Goal: Transaction & Acquisition: Purchase product/service

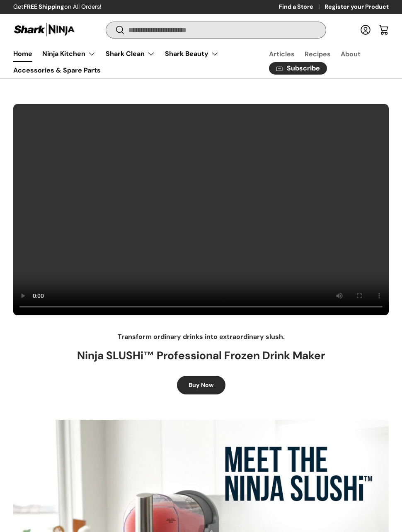
click at [289, 30] on input "Search" at bounding box center [215, 30] width 219 height 16
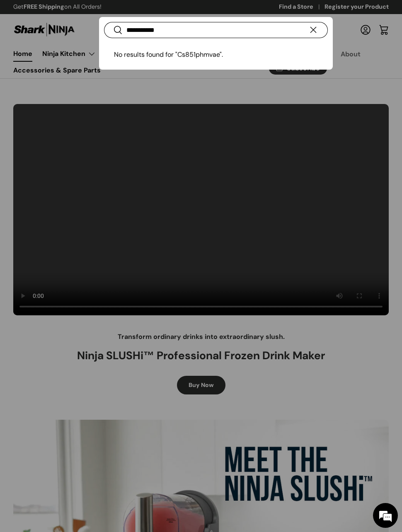
type input "**********"
click at [112, 30] on button "Search" at bounding box center [113, 30] width 19 height 19
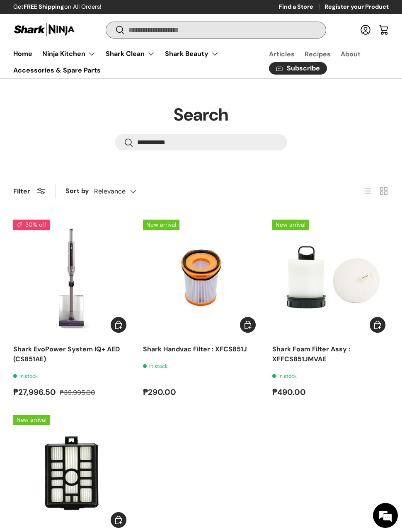
click at [249, 30] on input "Search" at bounding box center [215, 30] width 219 height 16
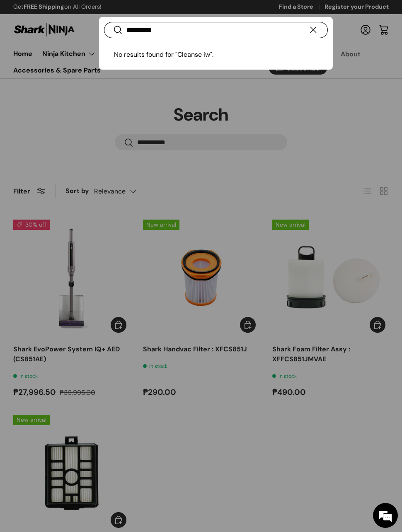
type input "**********"
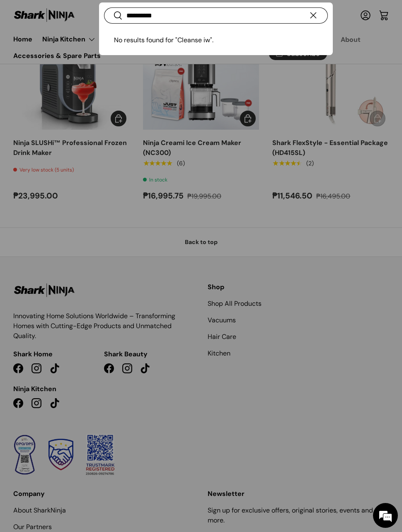
scroll to position [631, 0]
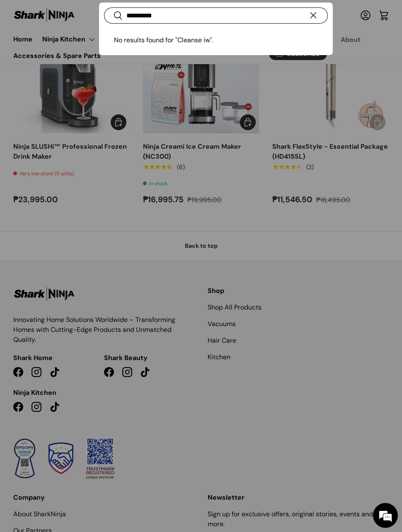
type input "*"
click at [282, 17] on input "**********" at bounding box center [216, 15] width 224 height 16
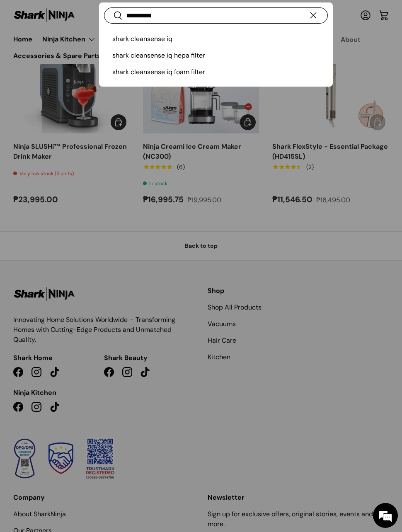
type input "**********"
click at [112, 16] on button "Search" at bounding box center [113, 16] width 19 height 19
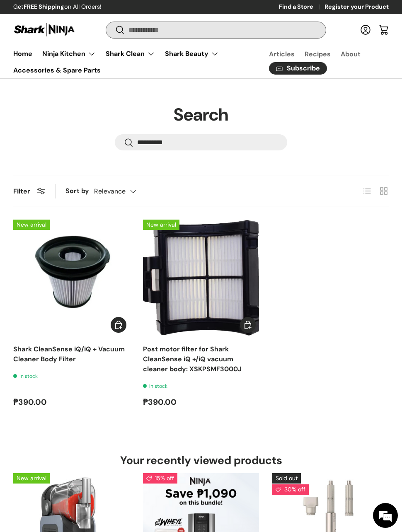
click at [219, 23] on input "Search" at bounding box center [215, 30] width 219 height 16
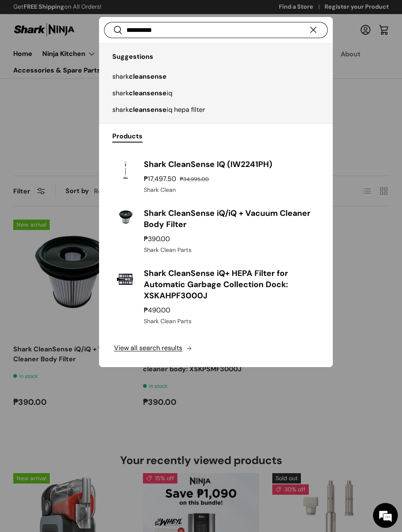
type input "**********"
click at [256, 165] on h3 "Shark CleanSense IQ (IW2241PH)" at bounding box center [231, 164] width 174 height 11
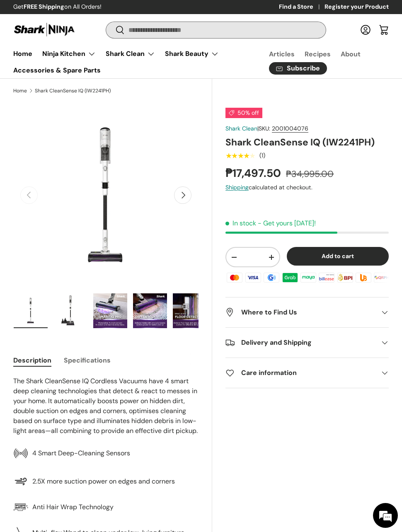
click at [132, 30] on input "Search" at bounding box center [215, 30] width 219 height 16
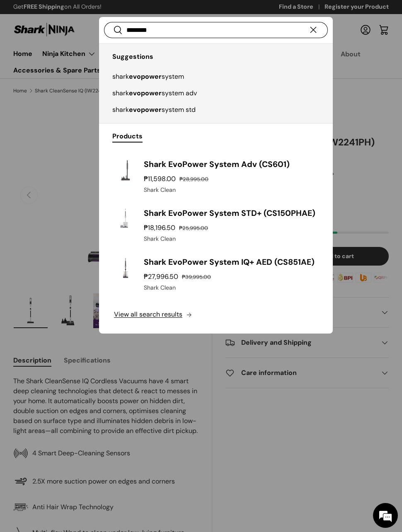
type input "********"
click at [156, 265] on h3 "Shark EvoPower System IQ+ AED (CS851AE)" at bounding box center [231, 261] width 174 height 11
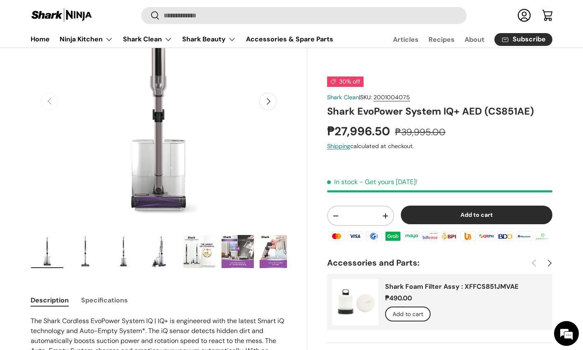
scroll to position [20, 0]
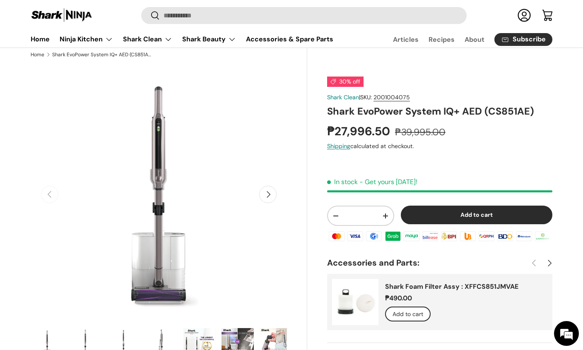
click at [274, 198] on button "Next" at bounding box center [267, 194] width 17 height 17
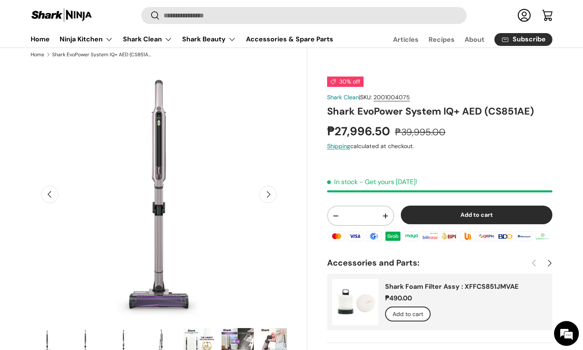
click at [272, 195] on button "Next" at bounding box center [267, 194] width 17 height 17
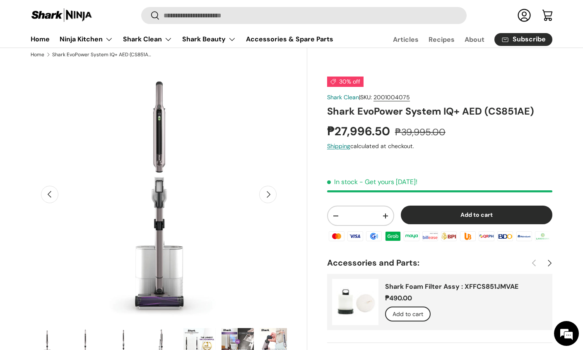
click at [272, 193] on button "Next" at bounding box center [267, 194] width 17 height 17
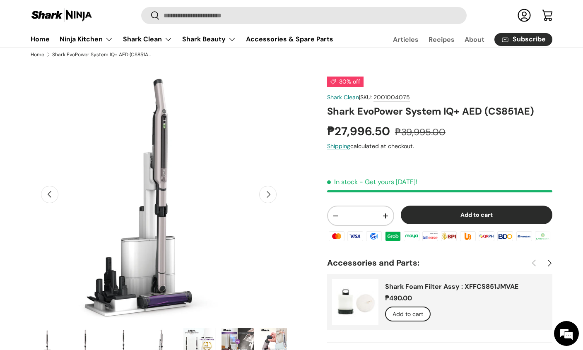
click at [273, 195] on button "Next" at bounding box center [267, 194] width 17 height 17
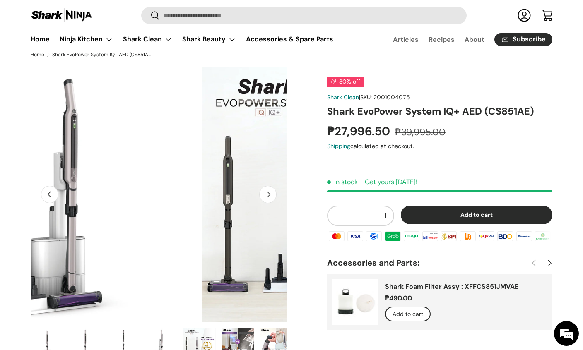
scroll to position [0, 1041]
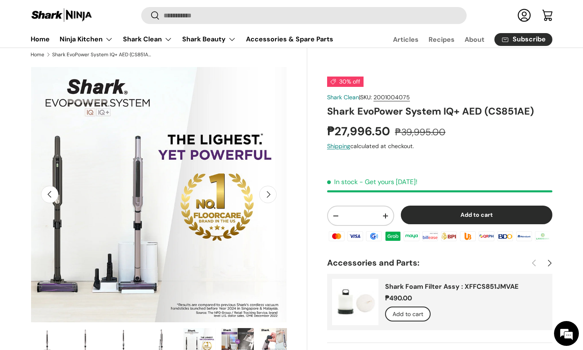
click at [279, 200] on img "Gallery Viewer" at bounding box center [159, 195] width 256 height 256
click at [267, 194] on button "Next" at bounding box center [267, 194] width 17 height 17
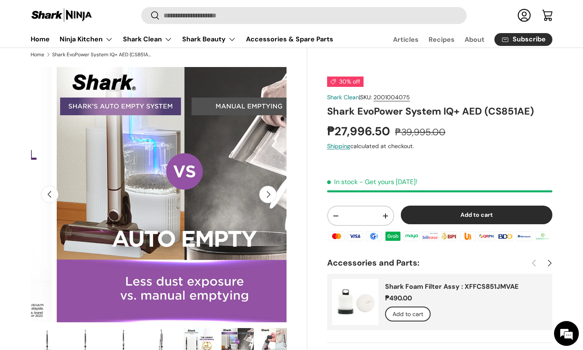
scroll to position [0, 1302]
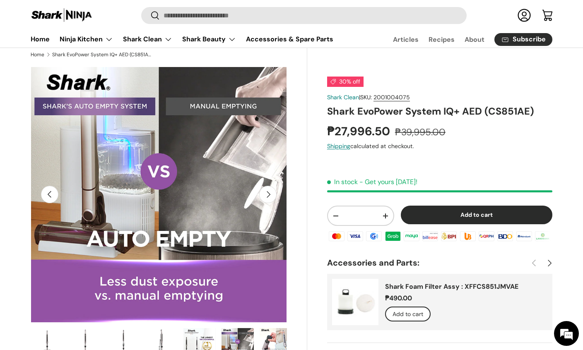
click at [267, 193] on button "Next" at bounding box center [267, 194] width 17 height 17
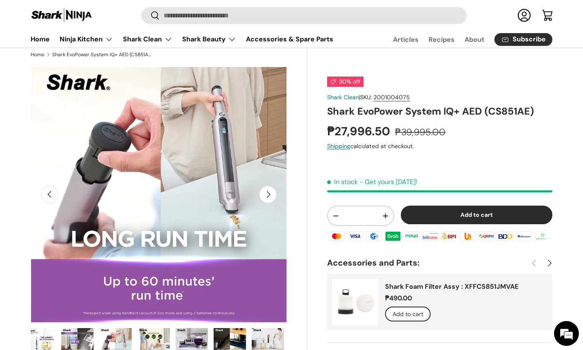
scroll to position [0, 229]
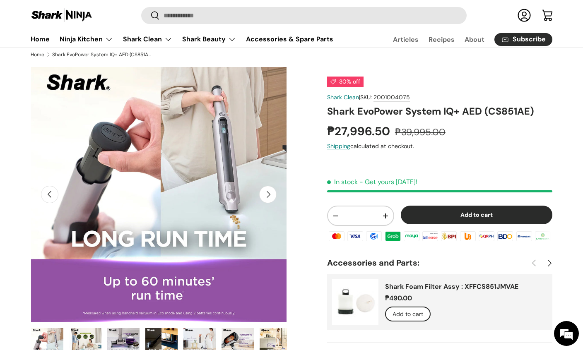
click at [272, 193] on button "Next" at bounding box center [267, 194] width 17 height 17
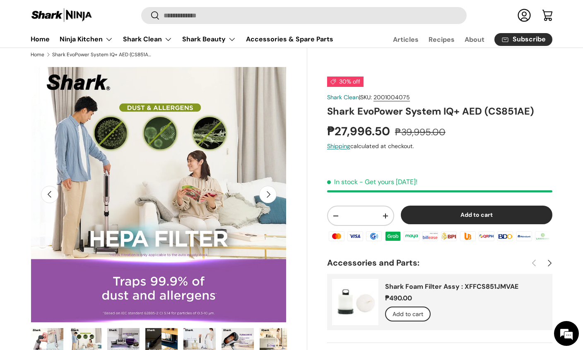
click at [270, 193] on button "Next" at bounding box center [267, 194] width 17 height 17
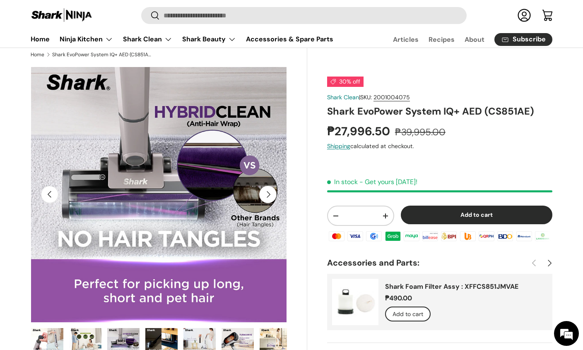
scroll to position [25, 0]
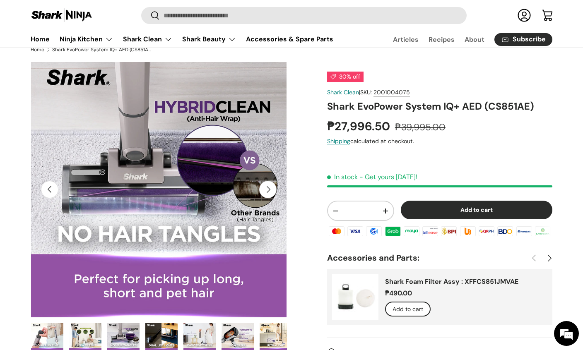
click at [270, 188] on button "Next" at bounding box center [267, 189] width 17 height 17
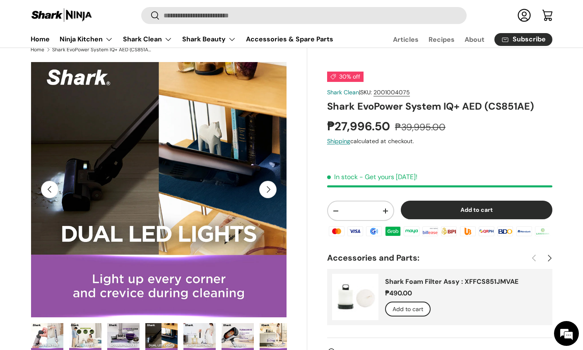
click at [269, 188] on button "Next" at bounding box center [267, 189] width 17 height 17
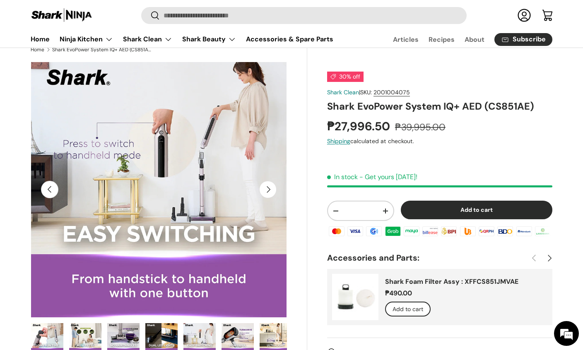
click at [266, 192] on button "Next" at bounding box center [267, 189] width 17 height 17
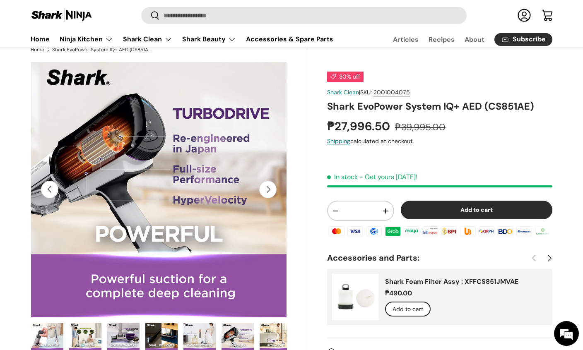
click at [272, 189] on button "Next" at bounding box center [267, 189] width 17 height 17
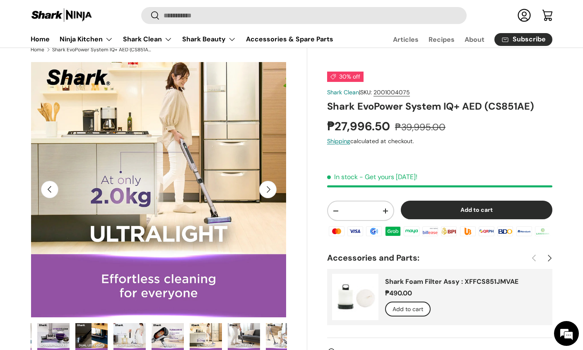
scroll to position [0, 424]
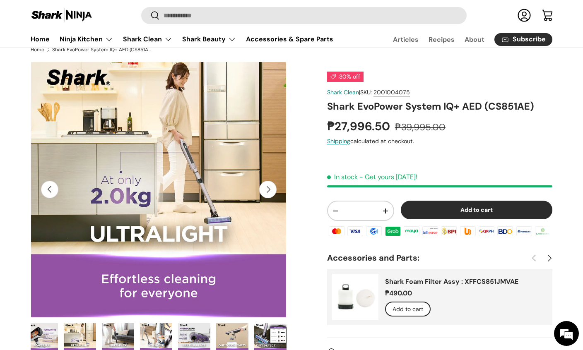
click at [270, 192] on button "Next" at bounding box center [267, 189] width 17 height 17
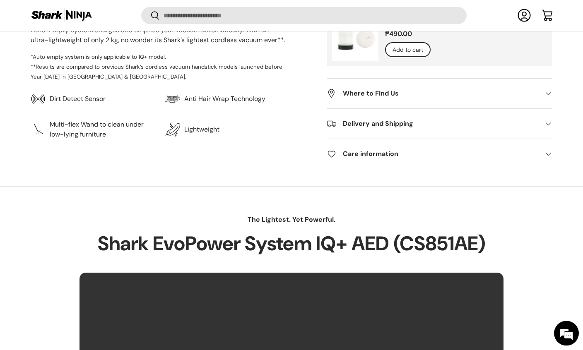
scroll to position [432, 0]
